Goal: Transaction & Acquisition: Book appointment/travel/reservation

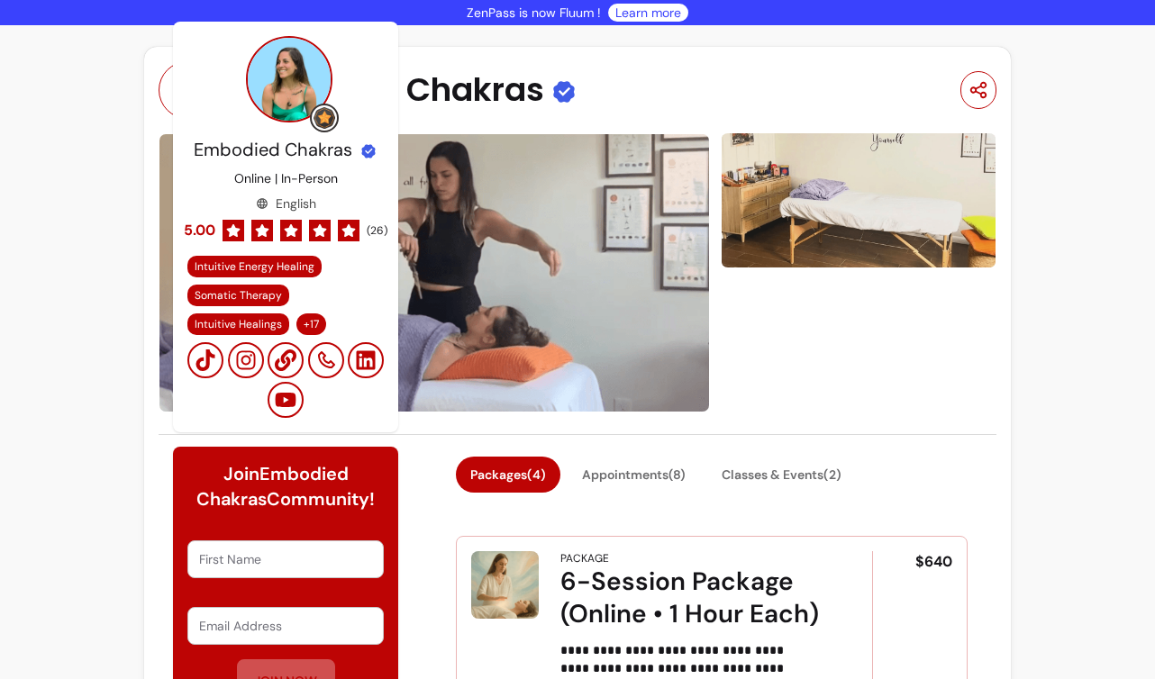
scroll to position [2137, 0]
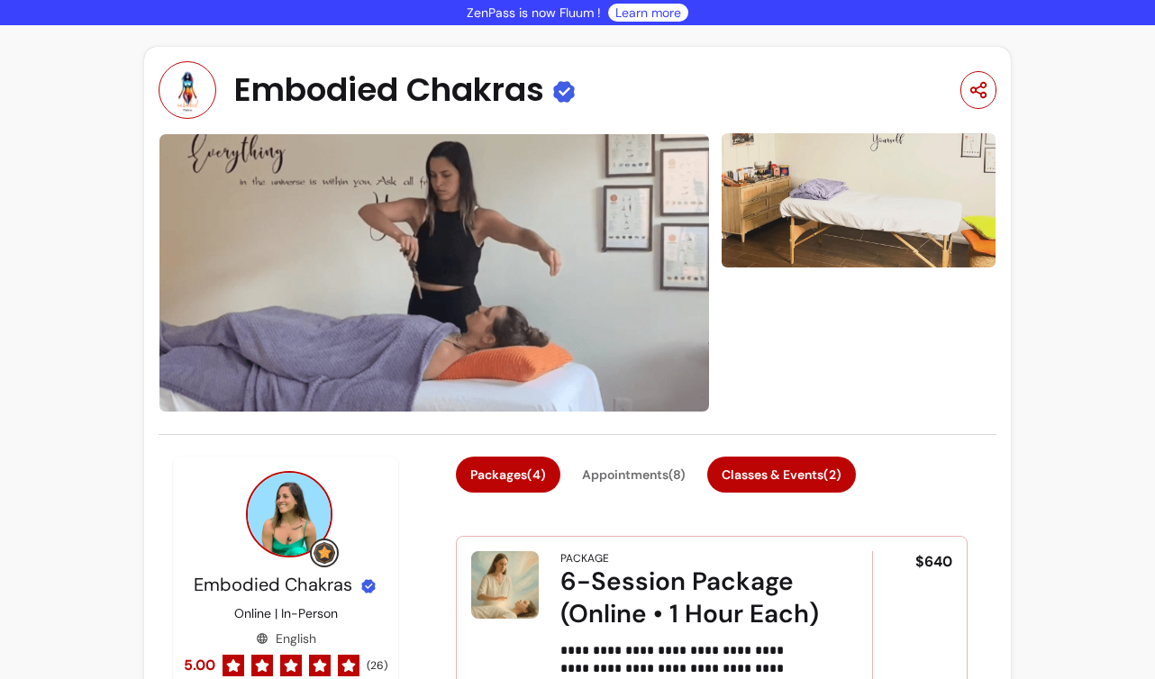
click at [786, 482] on button "Classes & Events ( 2 )" at bounding box center [781, 475] width 149 height 36
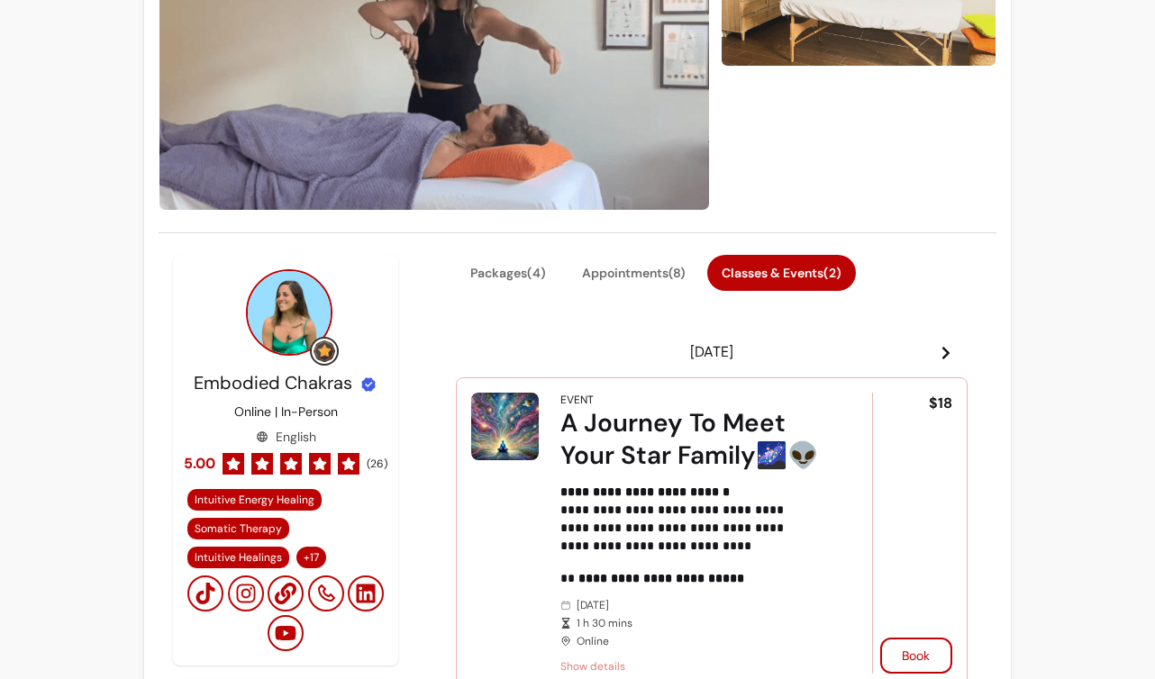
scroll to position [345, 0]
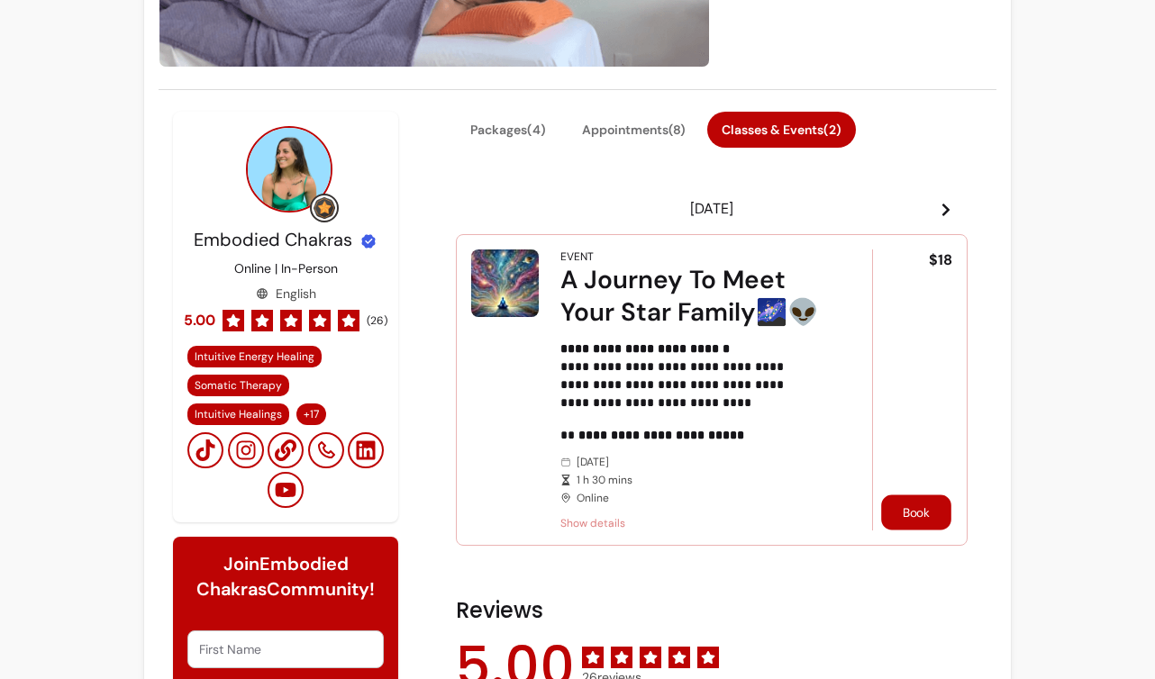
click at [900, 516] on button "Book" at bounding box center [916, 511] width 70 height 35
click at [930, 506] on button "Book" at bounding box center [916, 512] width 72 height 36
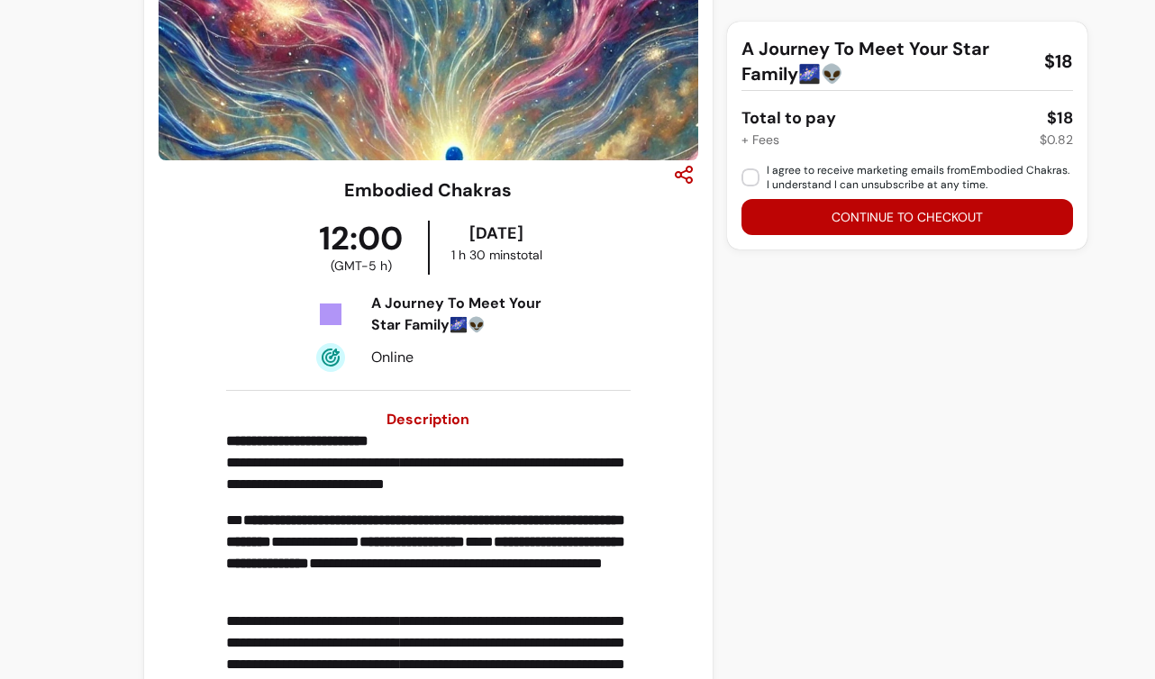
click at [910, 507] on div "A Journey To Meet Your Star Family🌌👽 $18 Total to pay $18 + Fees $0.82 I agree …" at bounding box center [869, 510] width 284 height 1290
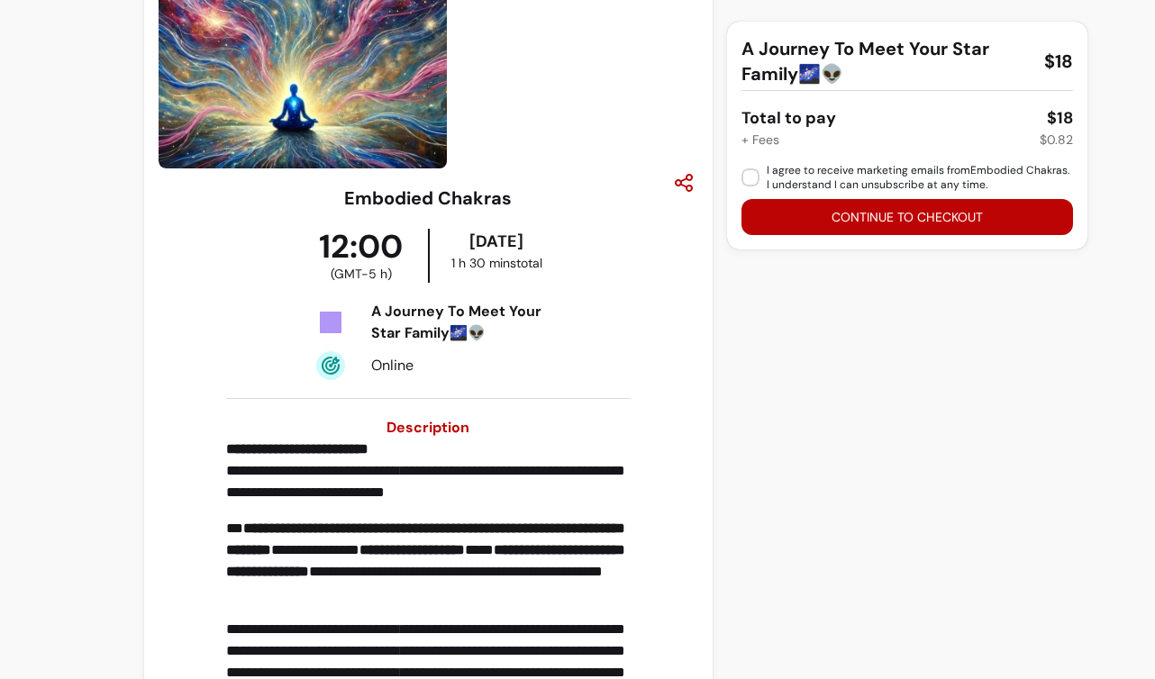
scroll to position [47, 0]
